Goal: Find specific page/section: Find specific page/section

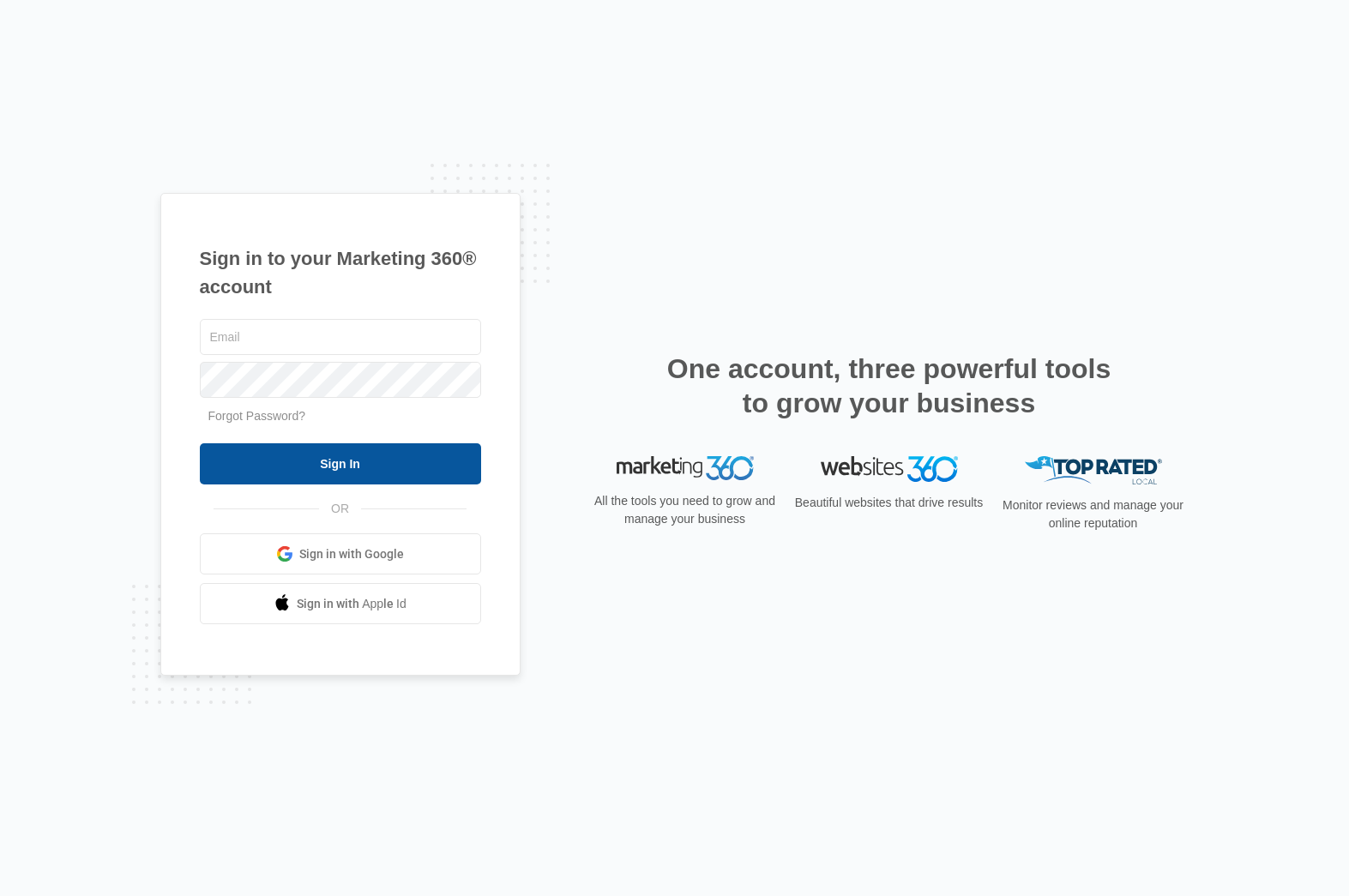
type input "[PERSON_NAME][EMAIL_ADDRESS][DOMAIN_NAME]"
click at [357, 465] on input "Sign In" at bounding box center [341, 463] width 281 height 41
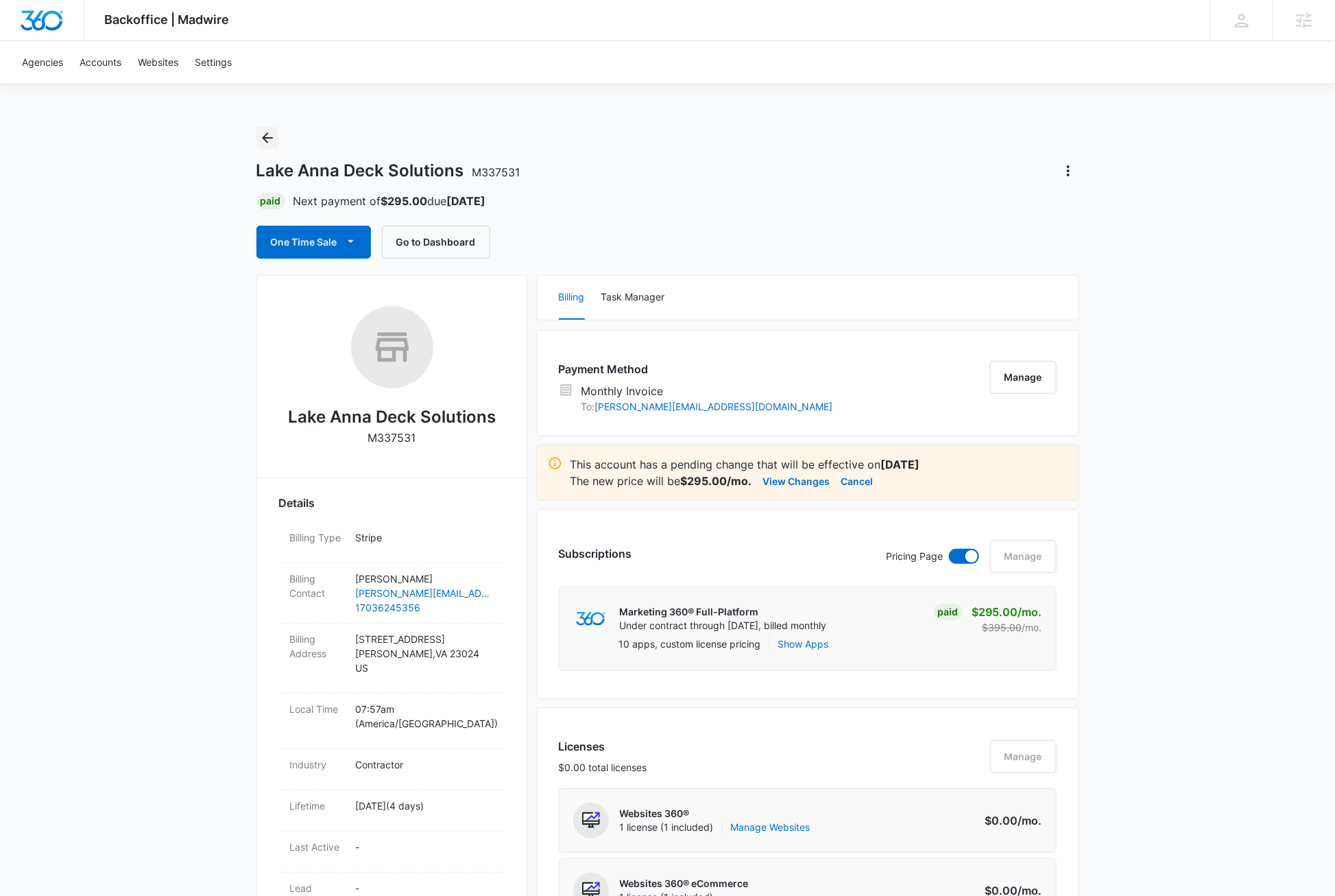
click at [264, 137] on icon "Back" at bounding box center [267, 137] width 11 height 11
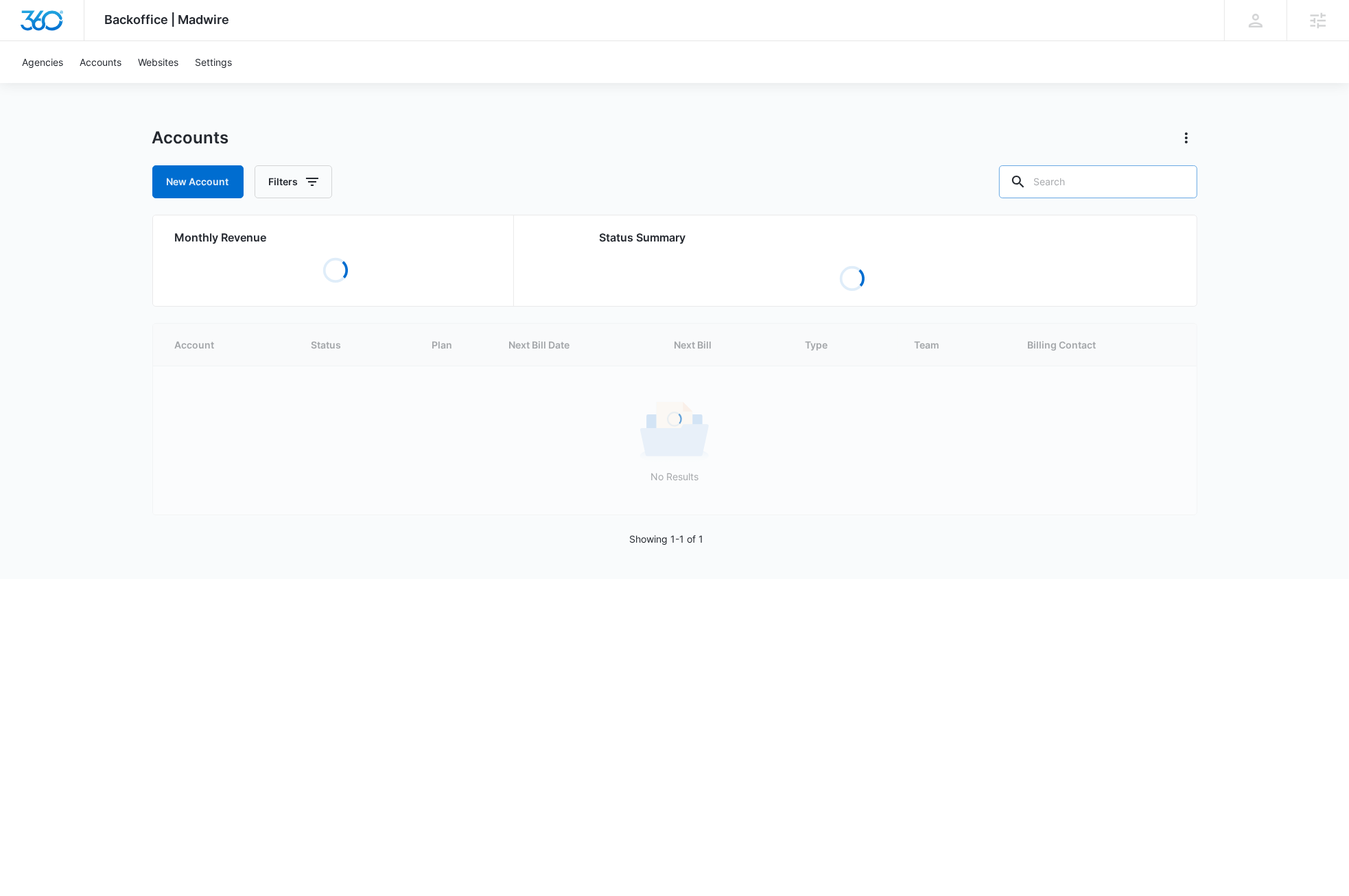
click at [1127, 179] on input "text" at bounding box center [1098, 182] width 198 height 33
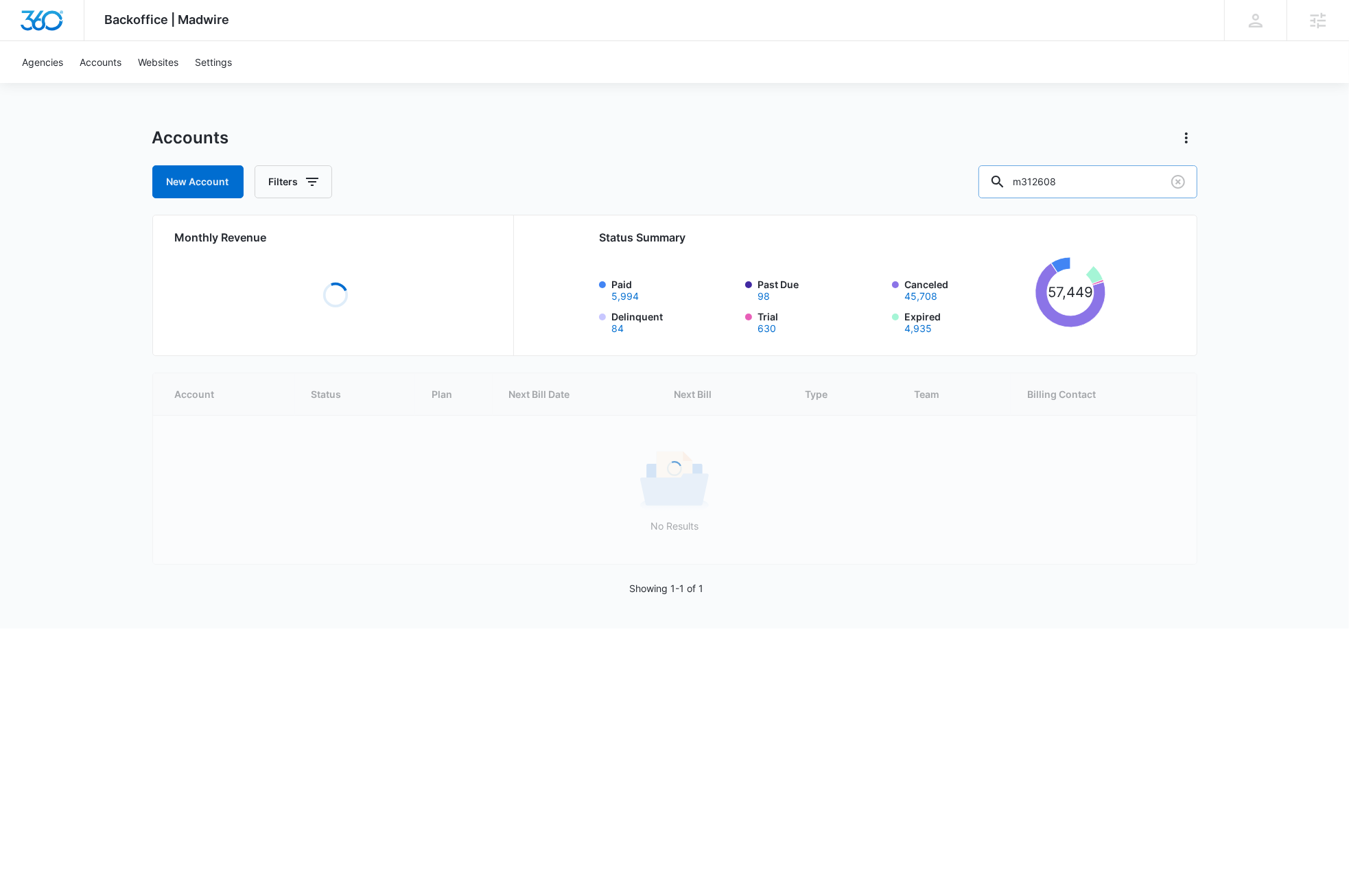
type input "m312608"
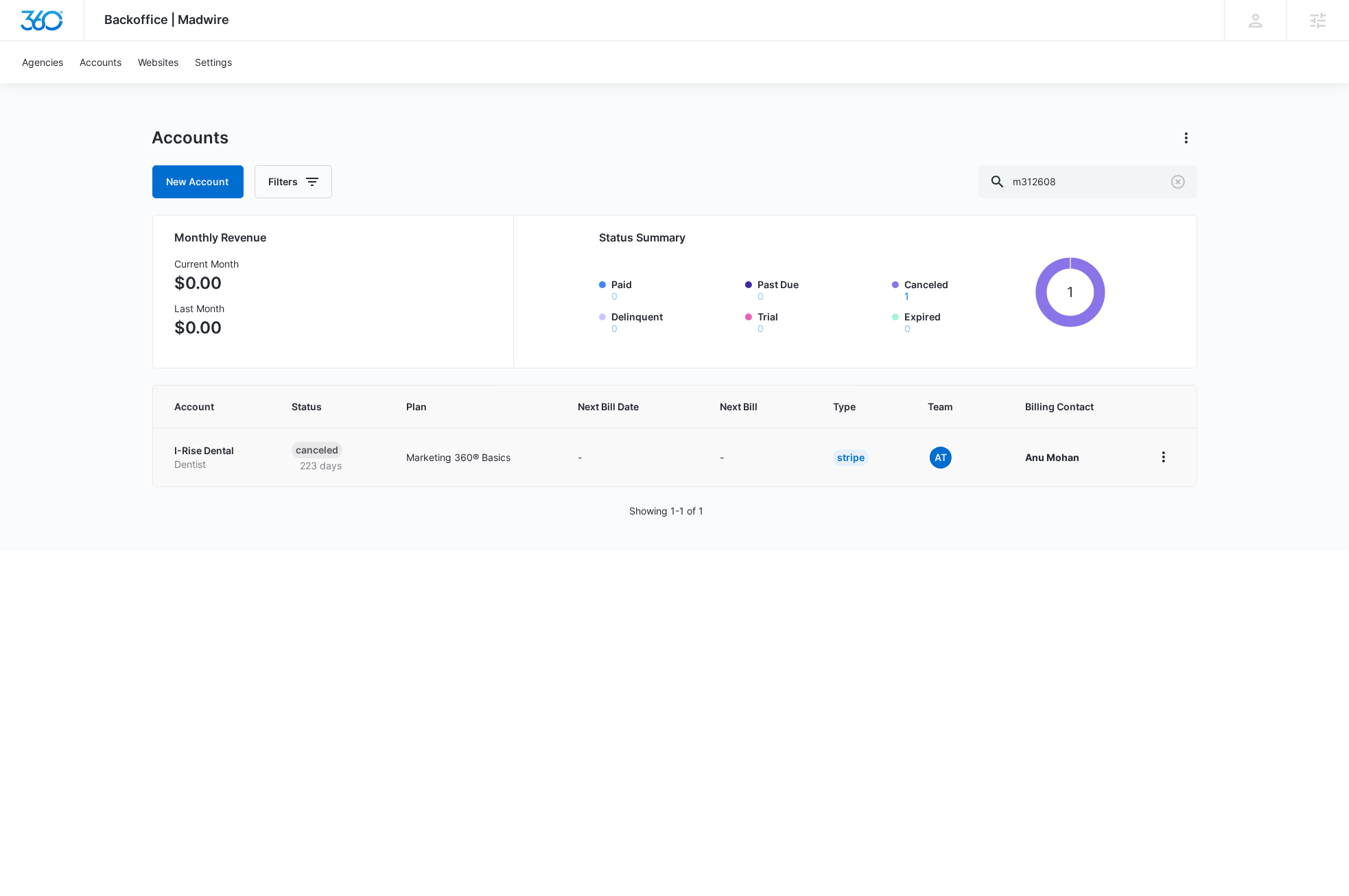
click at [214, 452] on p "I-Rise Dental" at bounding box center [217, 450] width 84 height 14
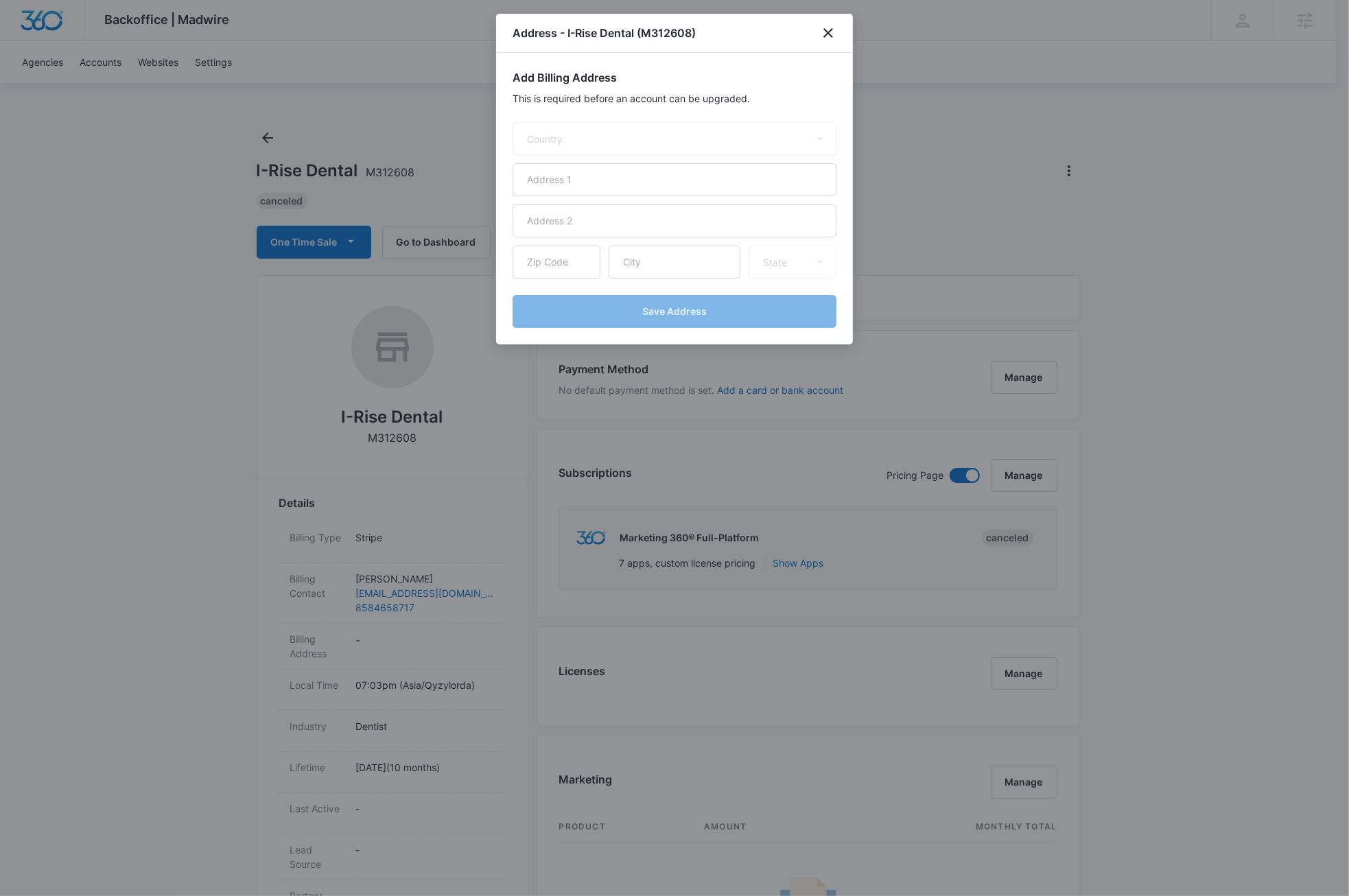
select select "US"
click at [831, 35] on icon "close" at bounding box center [828, 33] width 17 height 17
